Goal: Information Seeking & Learning: Check status

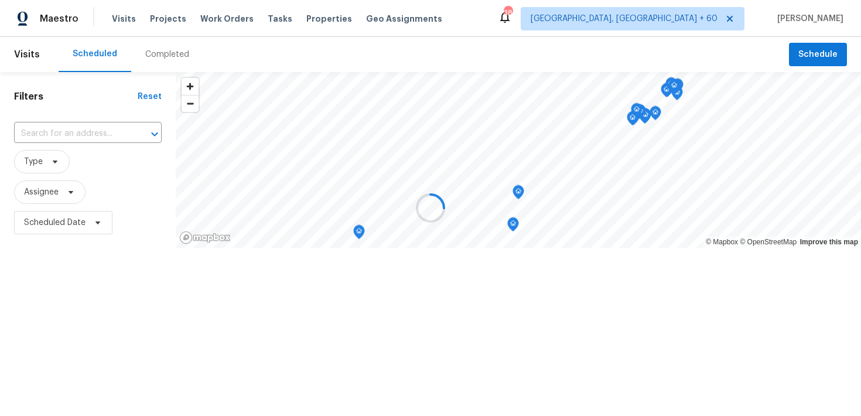
click at [148, 53] on div at bounding box center [430, 208] width 861 height 416
click at [157, 56] on div at bounding box center [430, 208] width 861 height 416
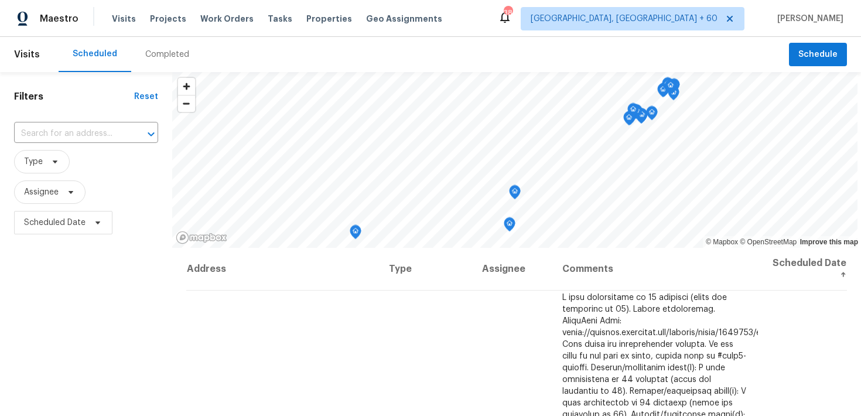
click at [145, 57] on div "Completed" at bounding box center [167, 55] width 44 height 12
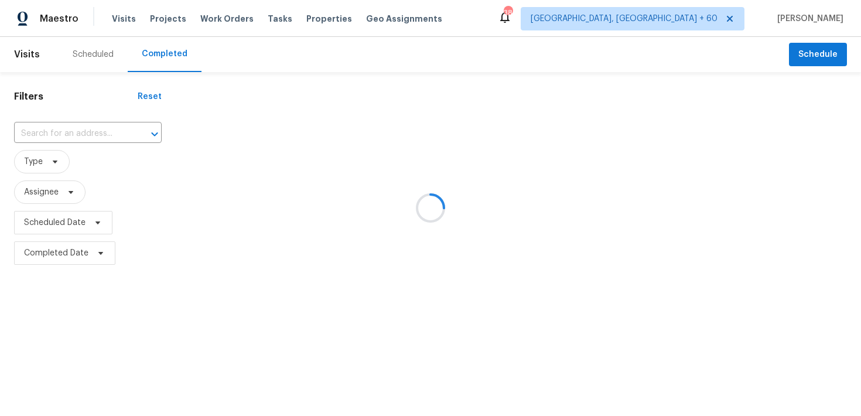
click at [49, 126] on div at bounding box center [430, 208] width 861 height 416
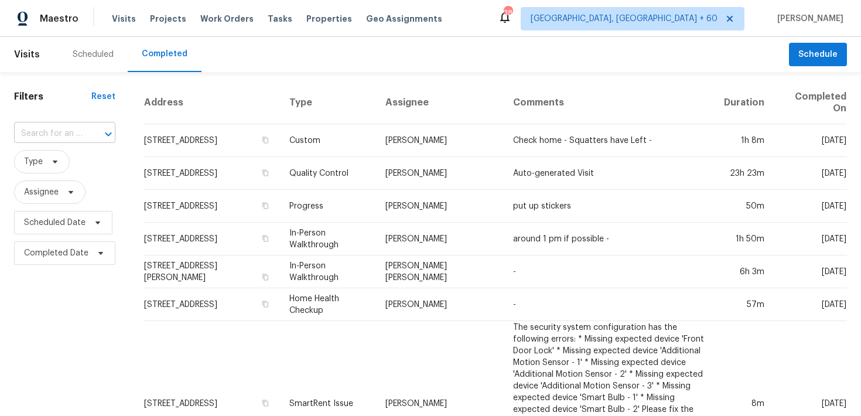
scroll to position [8, 0]
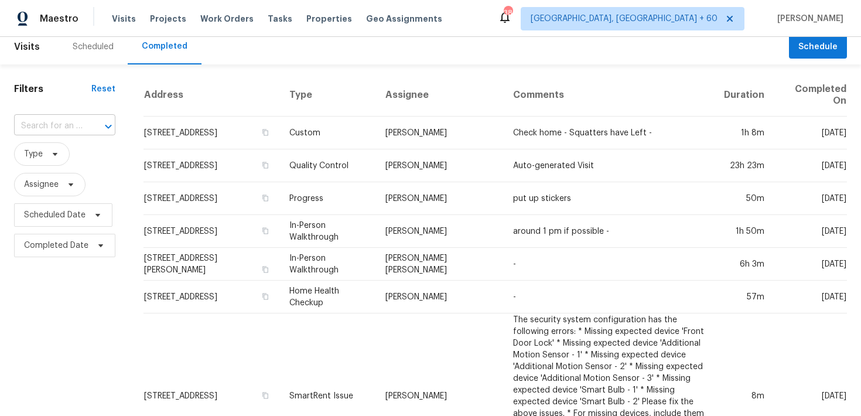
click at [38, 139] on span "Type" at bounding box center [64, 154] width 101 height 30
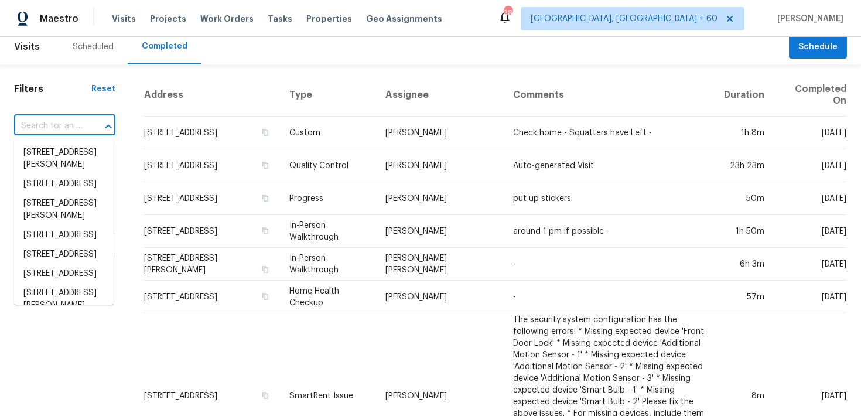
click at [38, 126] on input "text" at bounding box center [48, 126] width 68 height 18
paste input "[STREET_ADDRESS]"
type input "[STREET_ADDRESS]"
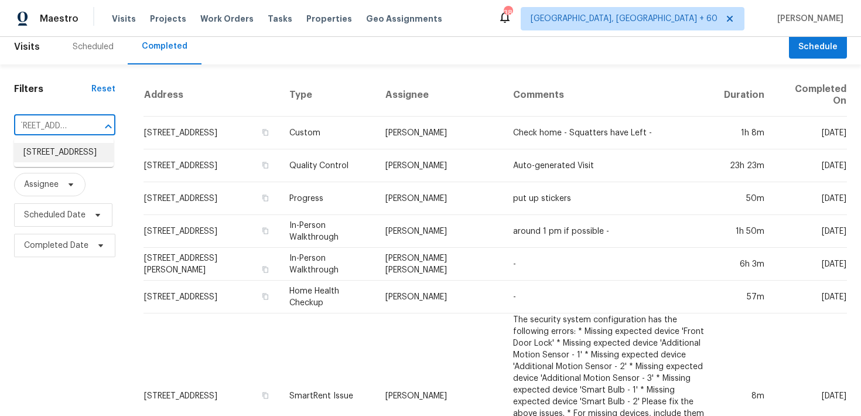
click at [56, 155] on li "[STREET_ADDRESS]" at bounding box center [64, 152] width 100 height 19
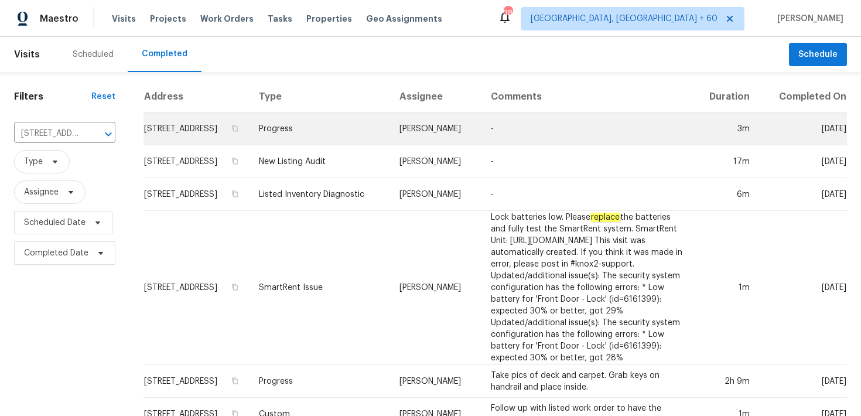
click at [304, 141] on td "Progress" at bounding box center [319, 128] width 141 height 33
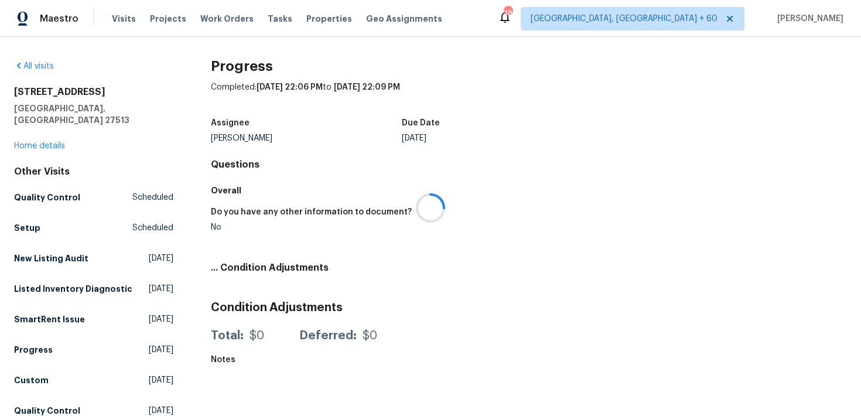
click at [33, 134] on div at bounding box center [430, 208] width 861 height 416
click at [17, 133] on div at bounding box center [430, 208] width 861 height 416
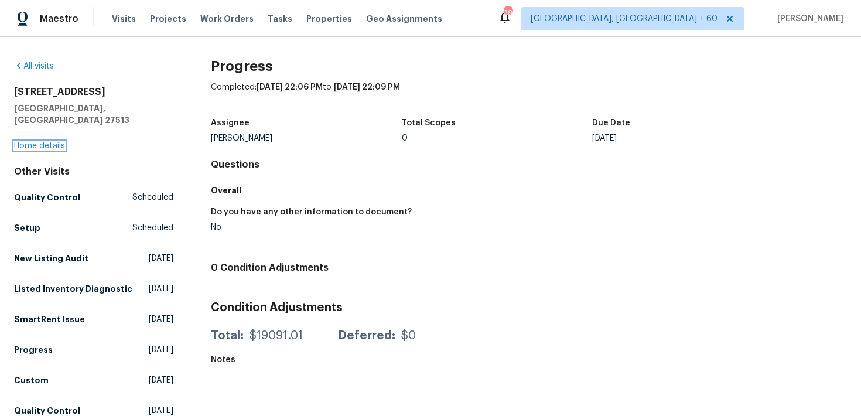
click at [29, 142] on link "Home details" at bounding box center [39, 146] width 51 height 8
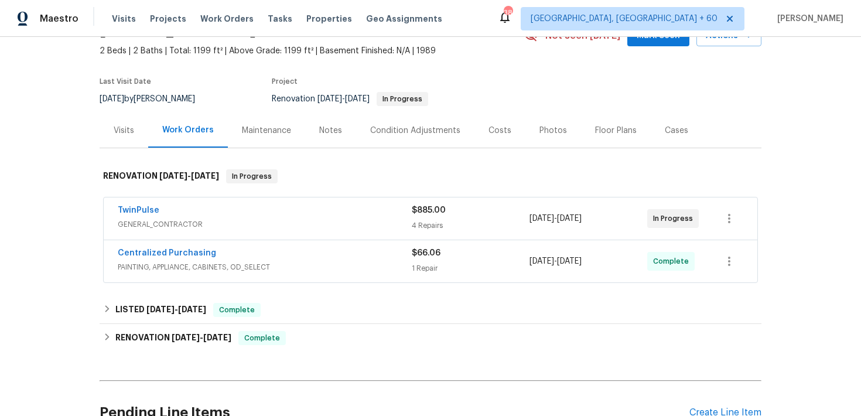
scroll to position [70, 0]
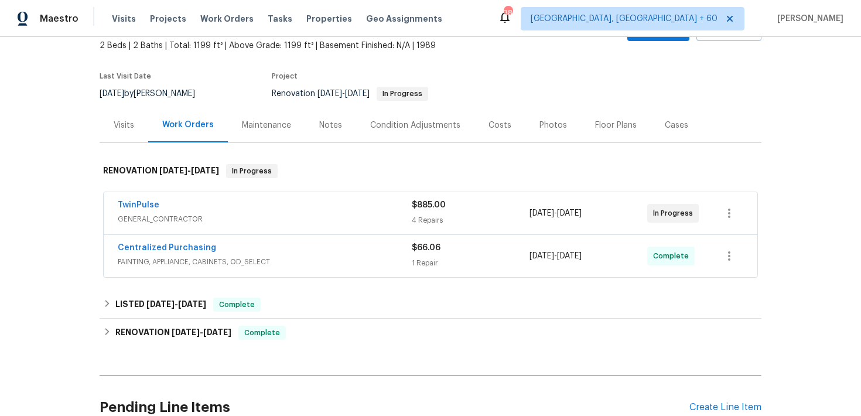
click at [413, 222] on div "4 Repairs" at bounding box center [471, 220] width 118 height 12
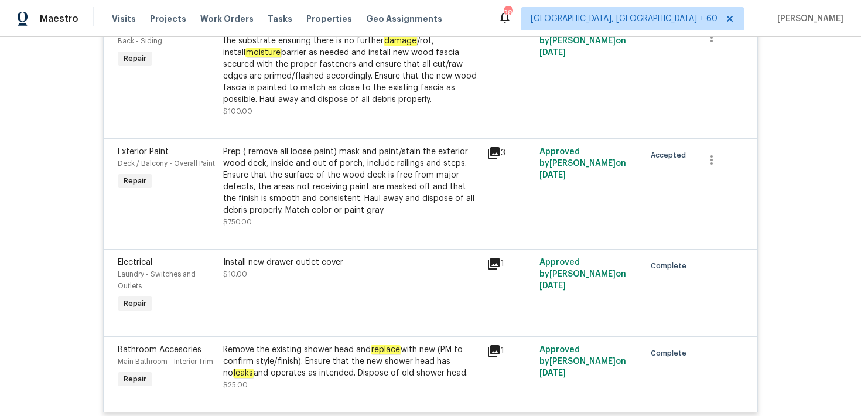
scroll to position [565, 0]
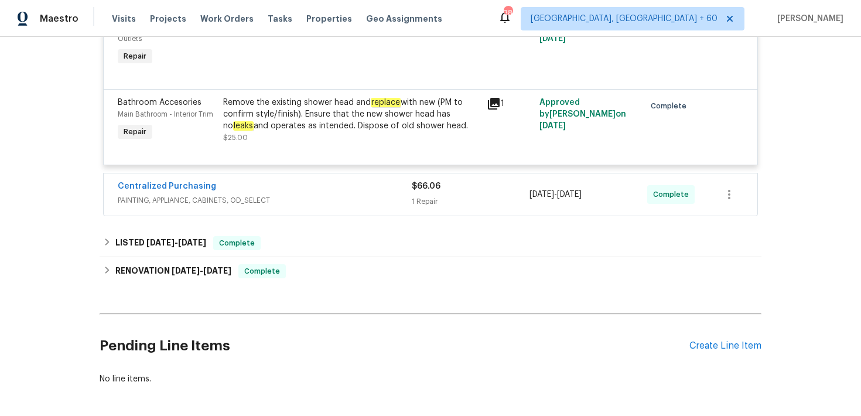
click at [422, 200] on div "1 Repair" at bounding box center [471, 202] width 118 height 12
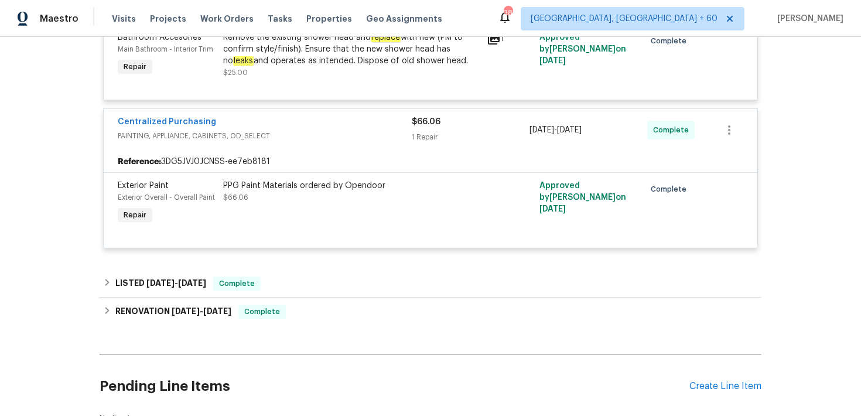
scroll to position [644, 0]
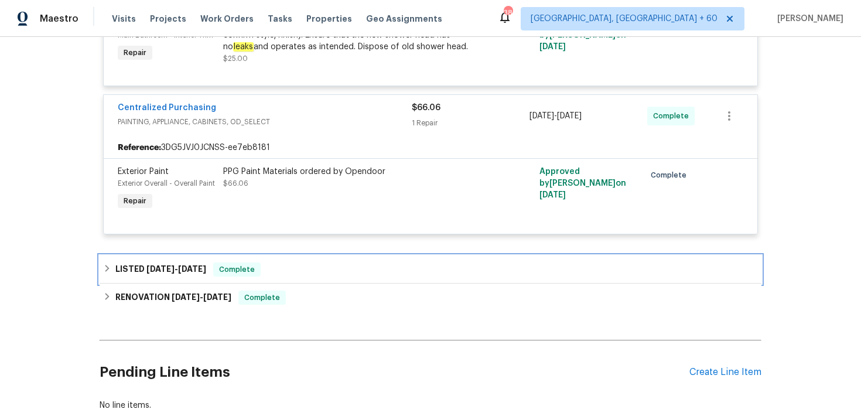
click at [300, 272] on div "LISTED [DATE] - [DATE] Complete" at bounding box center [430, 269] width 655 height 14
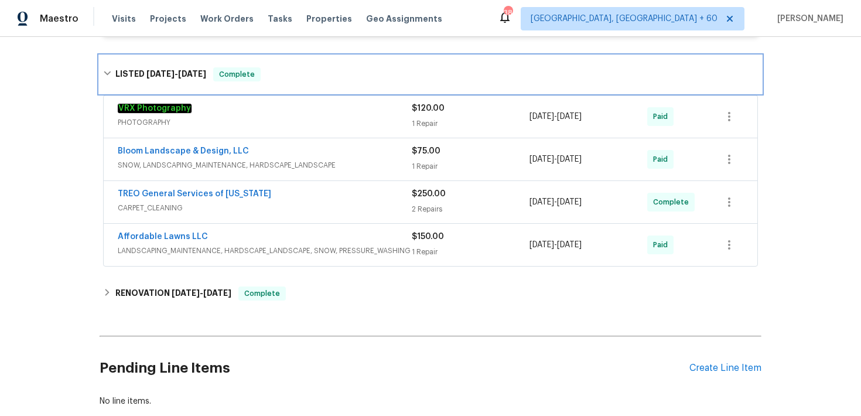
scroll to position [844, 0]
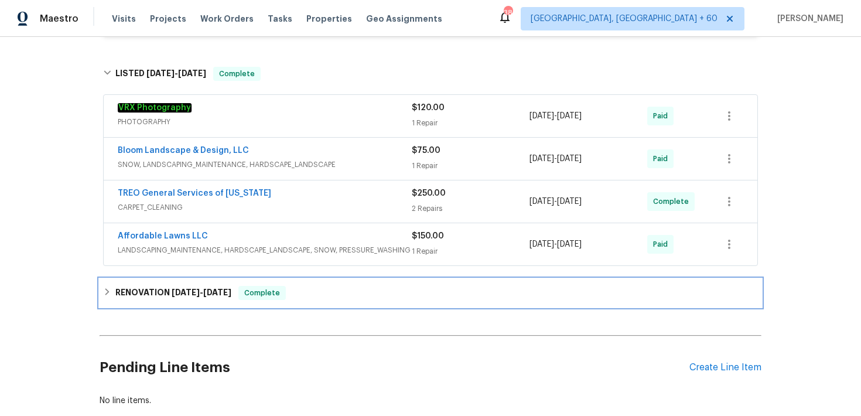
click at [314, 292] on div "RENOVATION [DATE] - [DATE] Complete" at bounding box center [430, 293] width 655 height 14
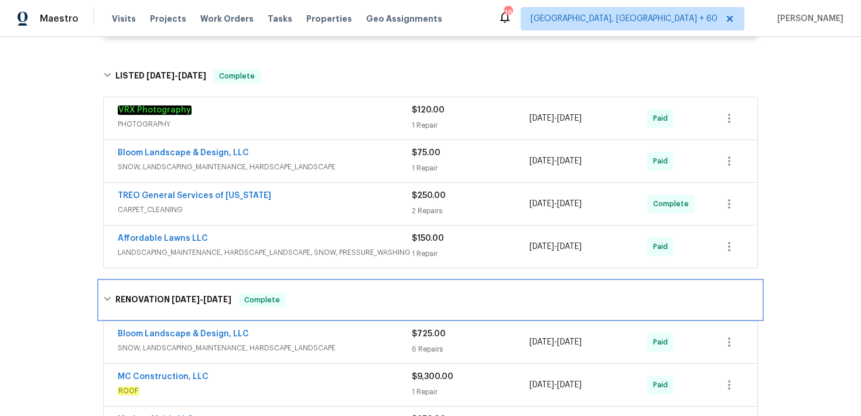
scroll to position [835, 0]
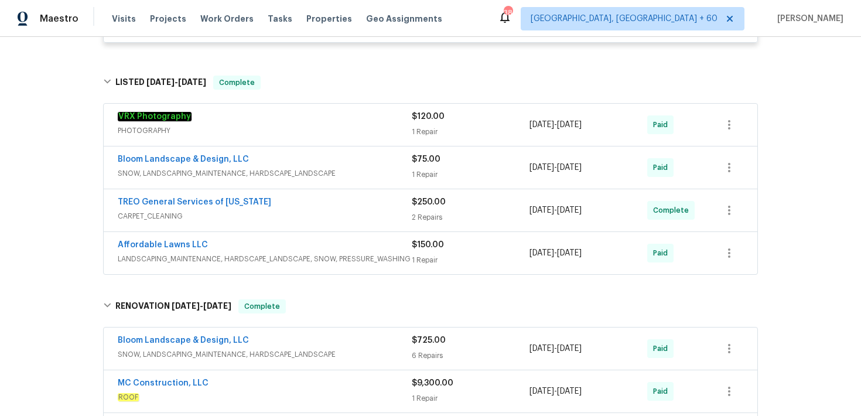
click at [417, 253] on div "$150.00 1 Repair" at bounding box center [471, 253] width 118 height 28
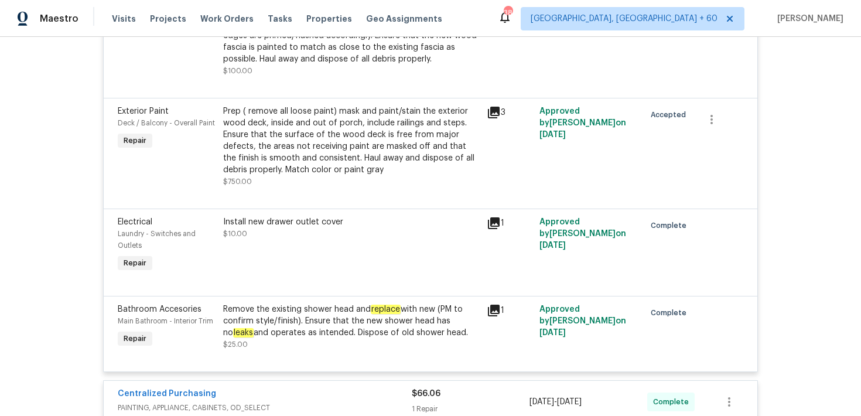
scroll to position [0, 0]
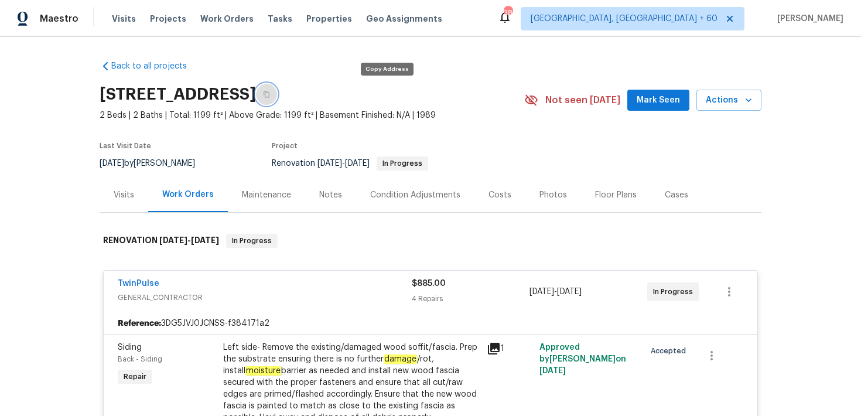
click at [269, 93] on icon "button" at bounding box center [266, 94] width 6 height 6
